Goal: Navigation & Orientation: Find specific page/section

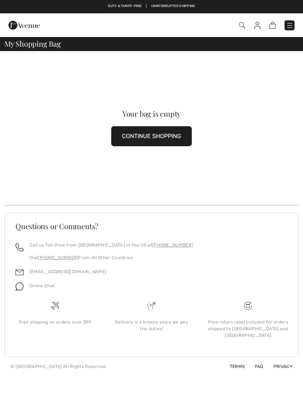
click at [260, 24] on img at bounding box center [257, 25] width 6 height 7
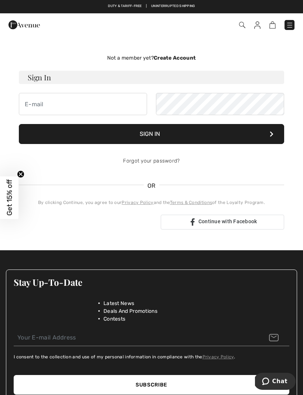
click at [205, 334] on input "email" at bounding box center [152, 337] width 276 height 17
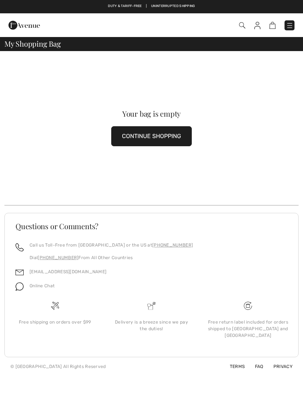
click at [27, 24] on img at bounding box center [24, 25] width 31 height 15
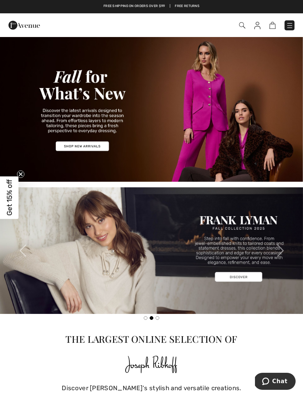
click at [290, 26] on img at bounding box center [289, 25] width 7 height 7
